Goal: Task Accomplishment & Management: Use online tool/utility

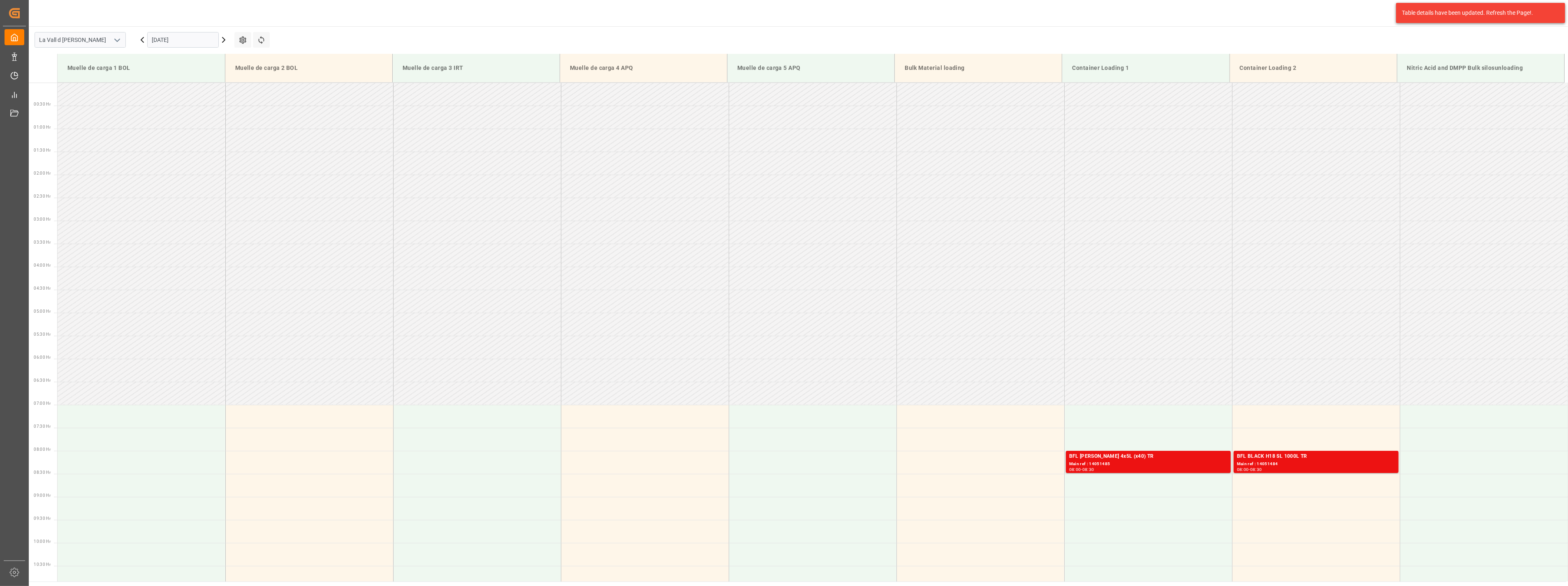
scroll to position [317, 0]
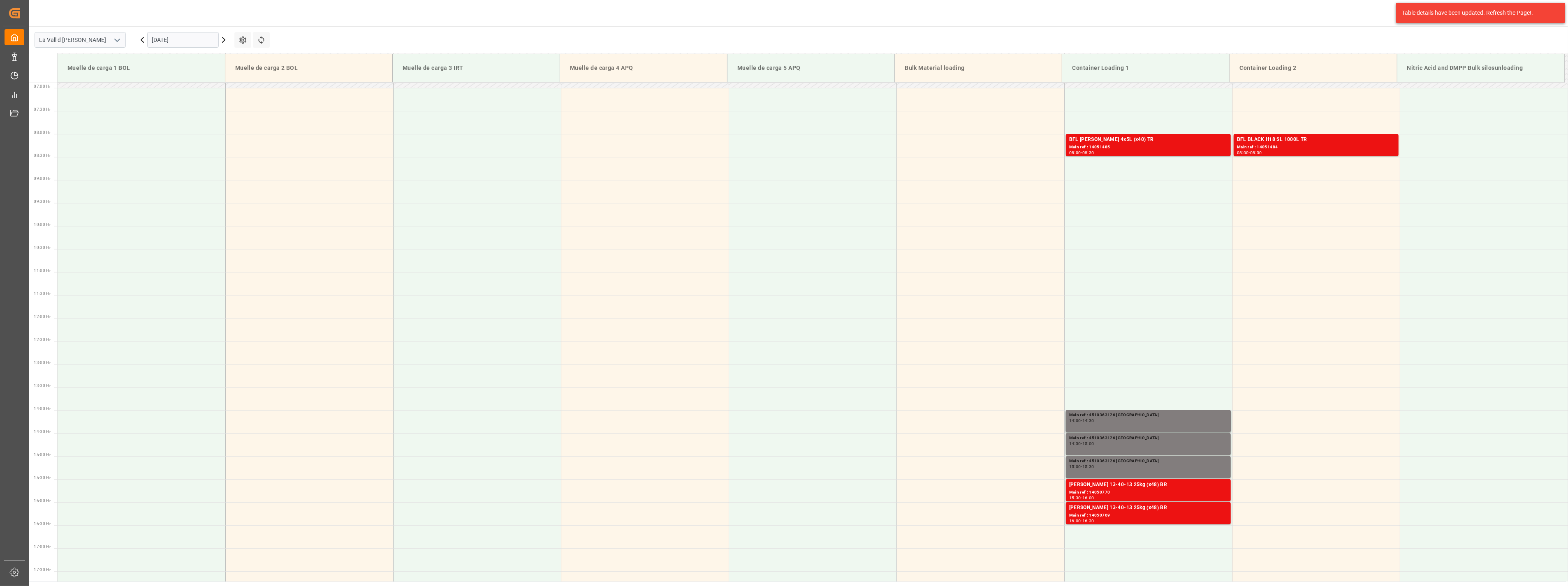
click at [177, 38] on input "[DATE]" at bounding box center [183, 40] width 72 height 16
click at [190, 107] on span "10" at bounding box center [189, 105] width 5 height 5
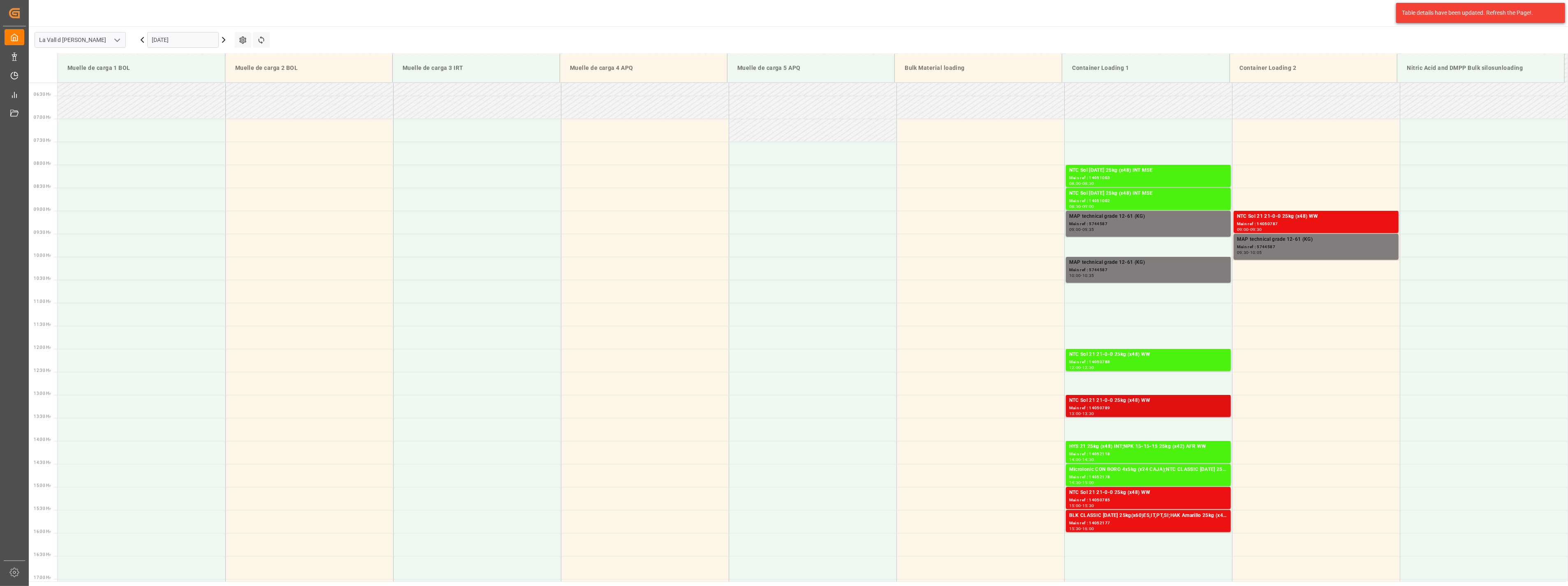
scroll to position [286, 0]
